Goal: Task Accomplishment & Management: Use online tool/utility

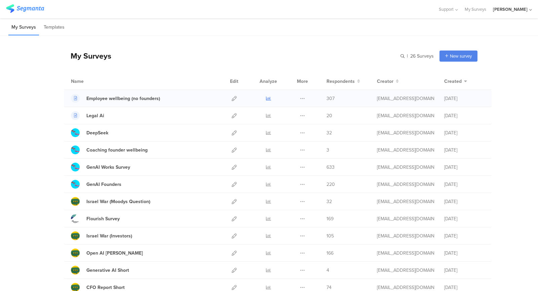
click at [268, 97] on icon at bounding box center [268, 98] width 5 height 5
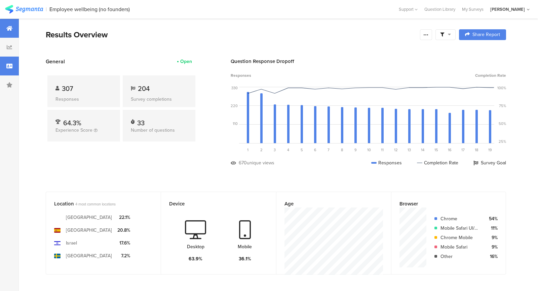
click at [3, 63] on div at bounding box center [9, 66] width 19 height 19
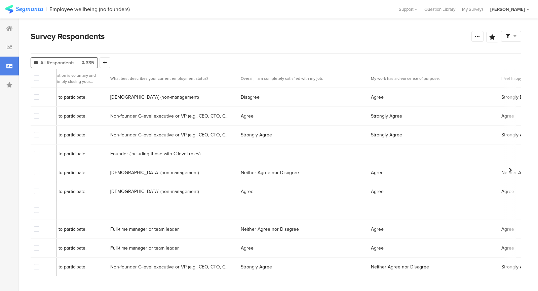
scroll to position [0, 830]
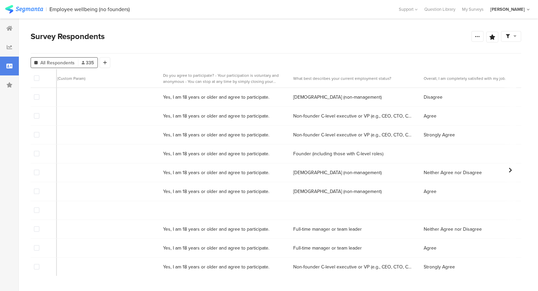
click at [37, 153] on span at bounding box center [36, 153] width 5 height 5
click at [39, 151] on input "checkbox" at bounding box center [39, 151] width 0 height 0
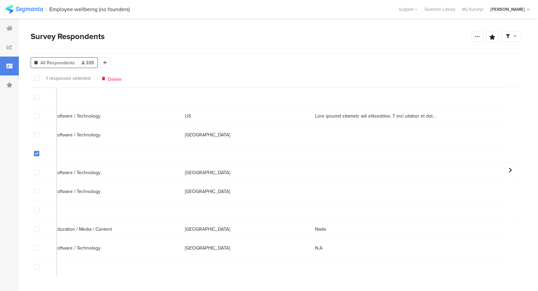
scroll to position [0, 6215]
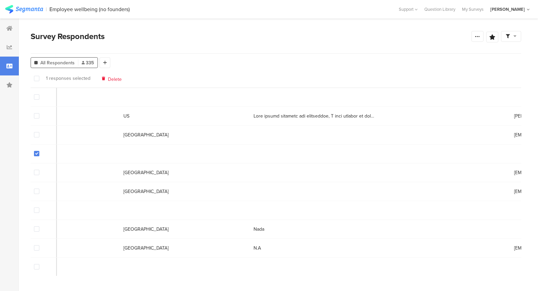
click at [113, 80] on span "Delete" at bounding box center [115, 78] width 14 height 5
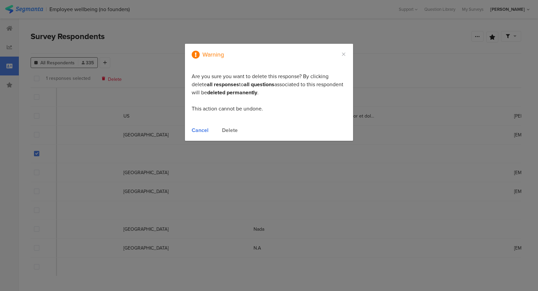
click at [221, 127] on div "Cancel Delete" at bounding box center [269, 130] width 155 height 8
click at [224, 129] on div "Delete" at bounding box center [230, 130] width 16 height 8
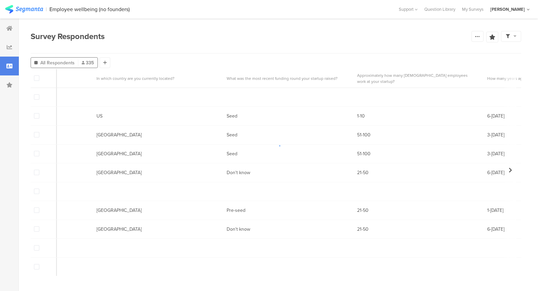
scroll to position [0, 5145]
